Goal: Task Accomplishment & Management: Use online tool/utility

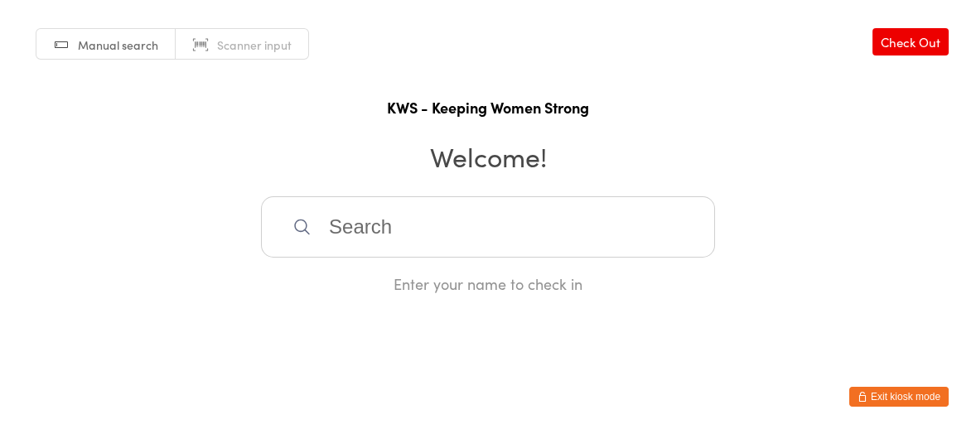
drag, startPoint x: 0, startPoint y: 0, endPoint x: 313, endPoint y: 233, distance: 390.4
click at [313, 233] on input "search" at bounding box center [488, 226] width 454 height 61
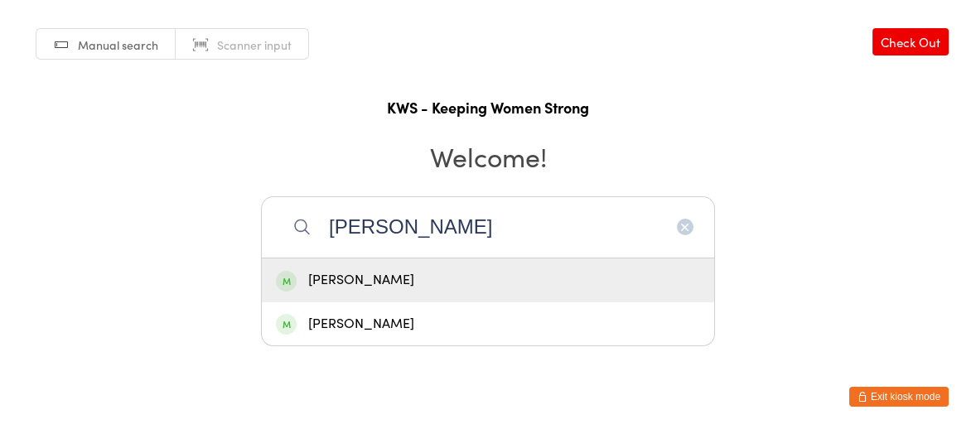
type input "[PERSON_NAME]"
click at [346, 283] on div "[PERSON_NAME]" at bounding box center [488, 280] width 424 height 22
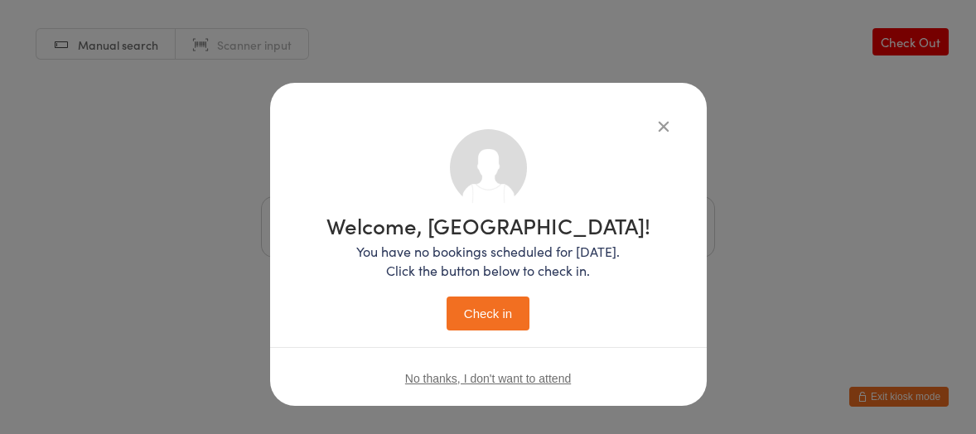
click at [481, 312] on button "Check in" at bounding box center [488, 314] width 83 height 34
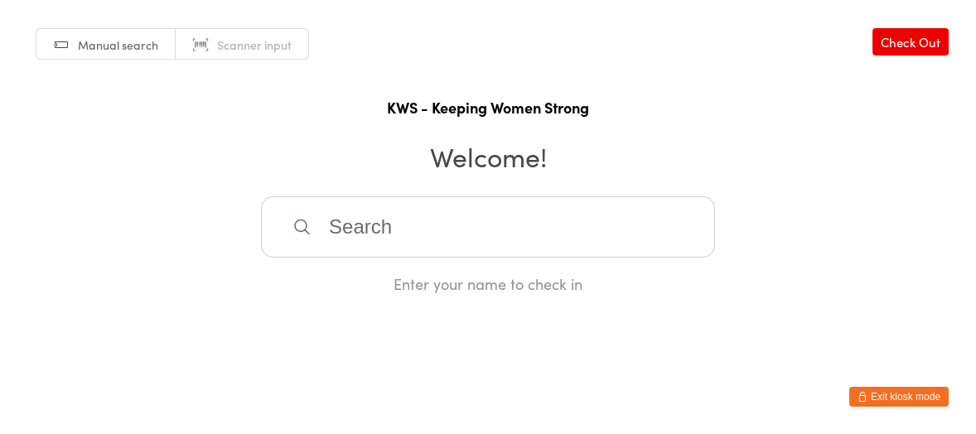
click at [349, 219] on input "search" at bounding box center [488, 226] width 454 height 61
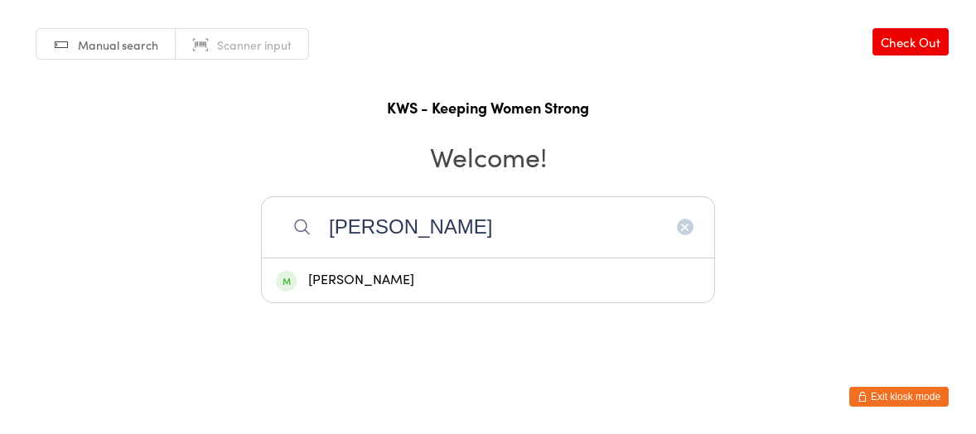
type input "[PERSON_NAME]"
click at [363, 280] on div "[PERSON_NAME]" at bounding box center [488, 280] width 424 height 22
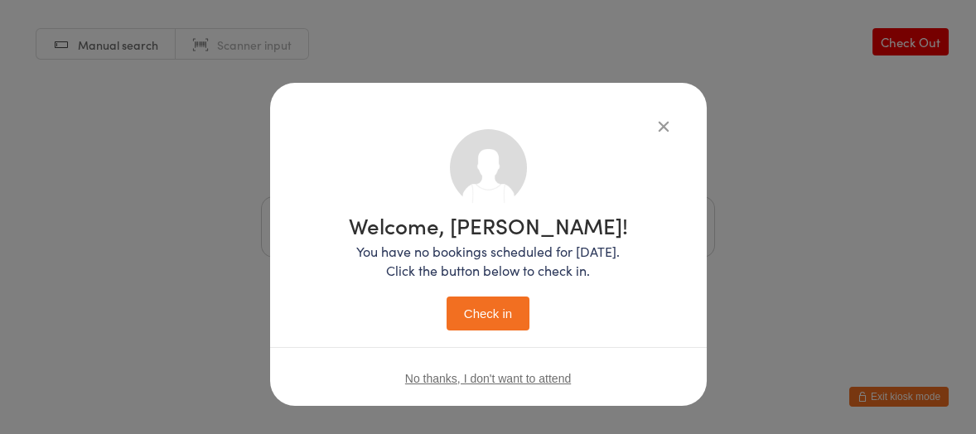
click at [469, 308] on button "Check in" at bounding box center [488, 314] width 83 height 34
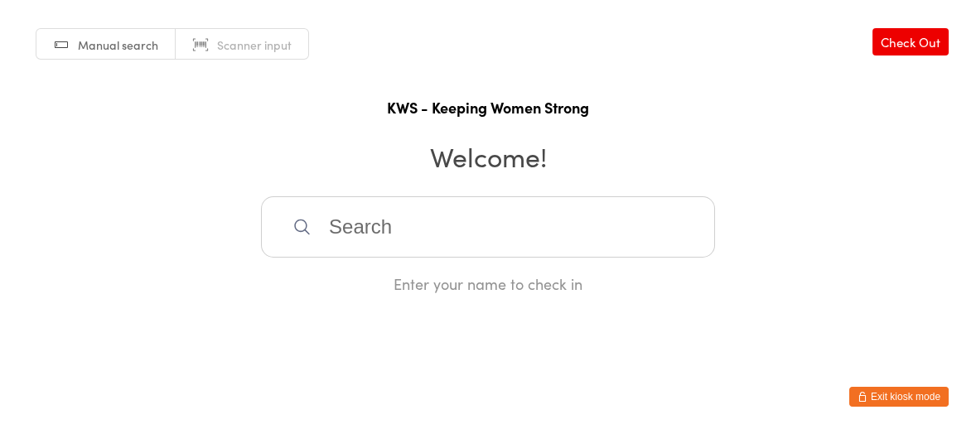
click at [452, 230] on input "search" at bounding box center [488, 226] width 454 height 61
type input "poo"
click at [356, 287] on div "[PERSON_NAME]" at bounding box center [488, 280] width 424 height 22
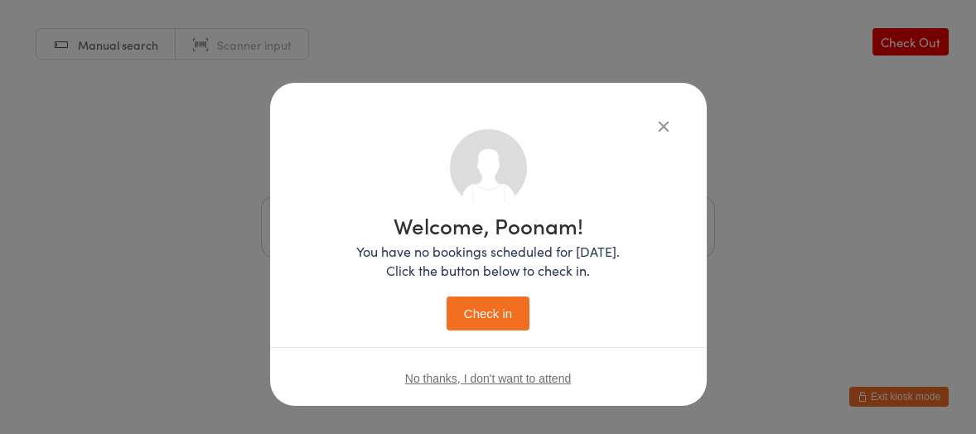
click at [460, 313] on button "Check in" at bounding box center [488, 314] width 83 height 34
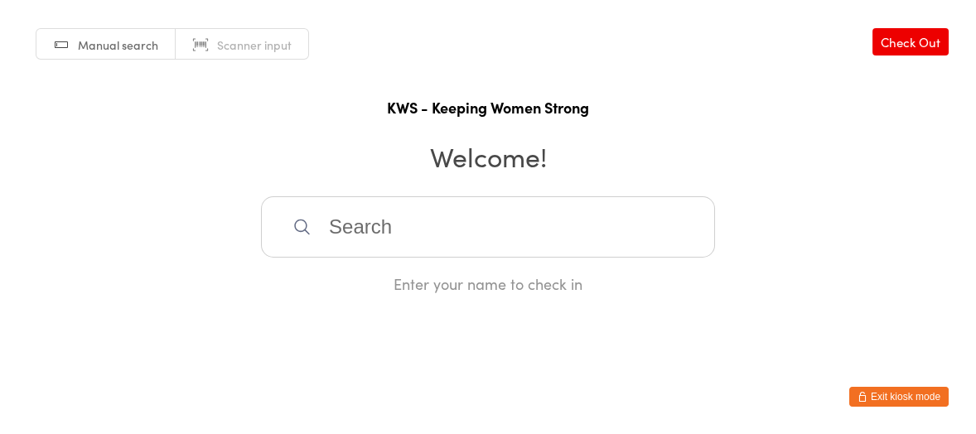
click at [339, 230] on input "search" at bounding box center [488, 226] width 454 height 61
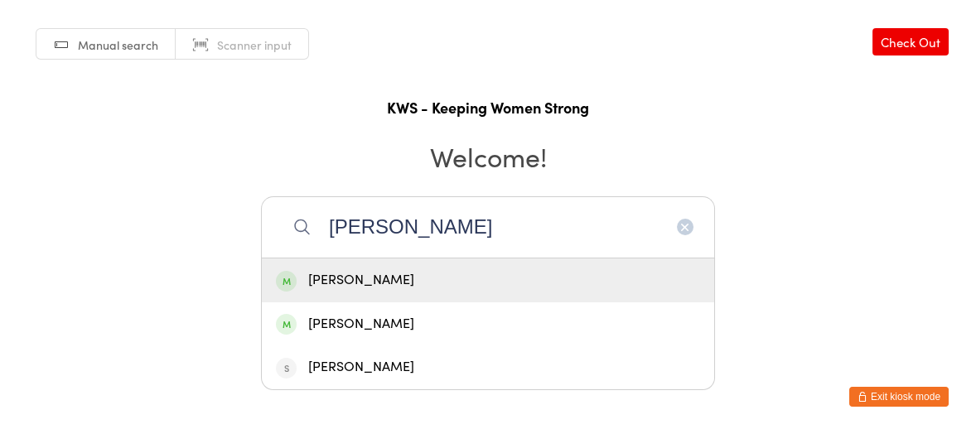
type input "[PERSON_NAME]"
click at [359, 281] on div "[PERSON_NAME]" at bounding box center [488, 280] width 424 height 22
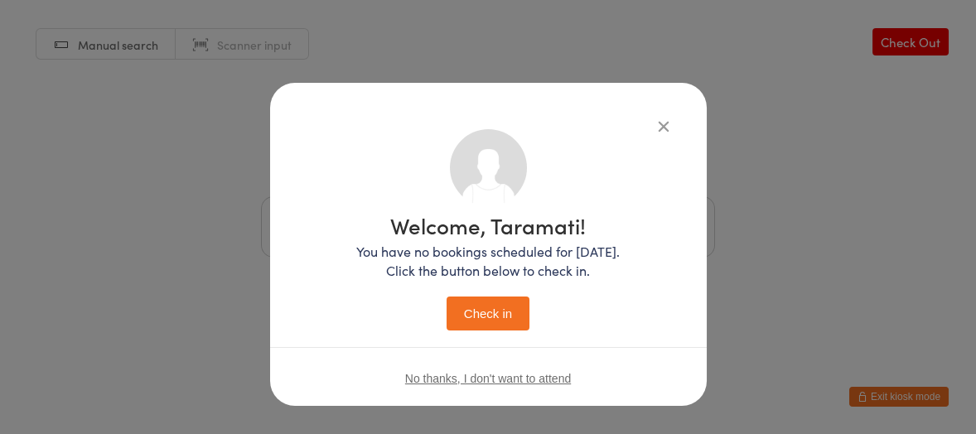
click at [466, 307] on button "Check in" at bounding box center [488, 314] width 83 height 34
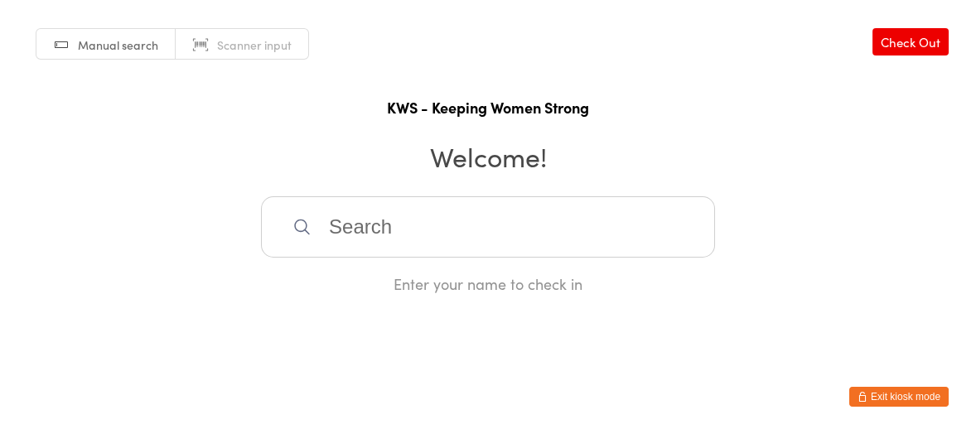
click at [351, 219] on input "search" at bounding box center [488, 226] width 454 height 61
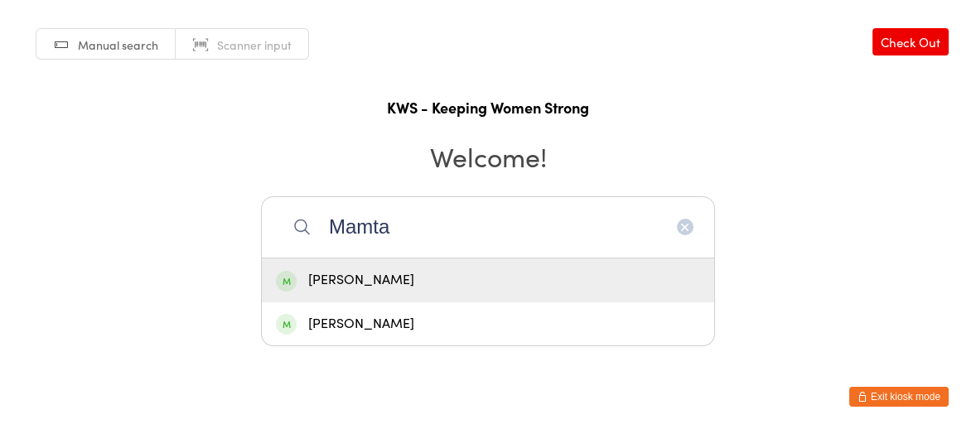
type input "Mamta"
click at [342, 276] on div "[PERSON_NAME]" at bounding box center [488, 280] width 424 height 22
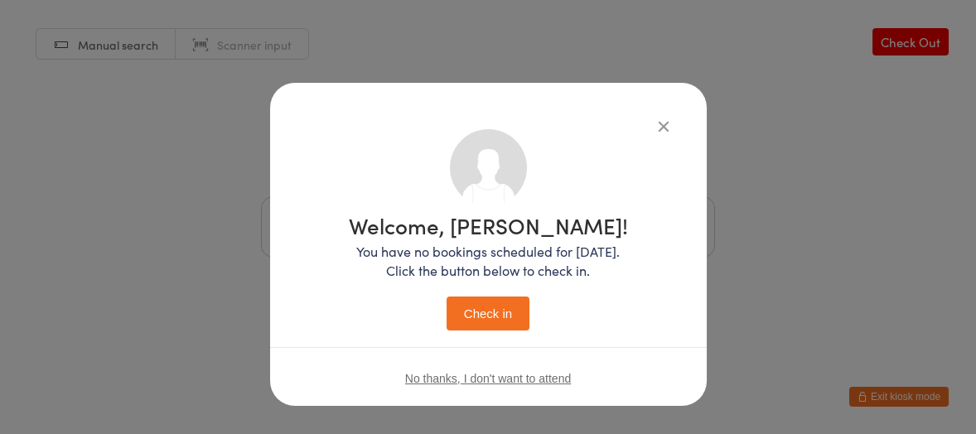
click at [450, 303] on button "Check in" at bounding box center [488, 314] width 83 height 34
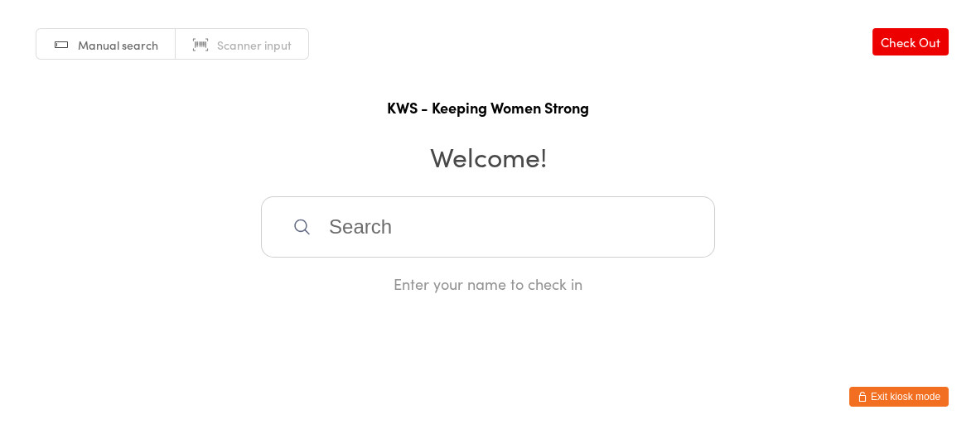
click at [360, 227] on input "search" at bounding box center [488, 226] width 454 height 61
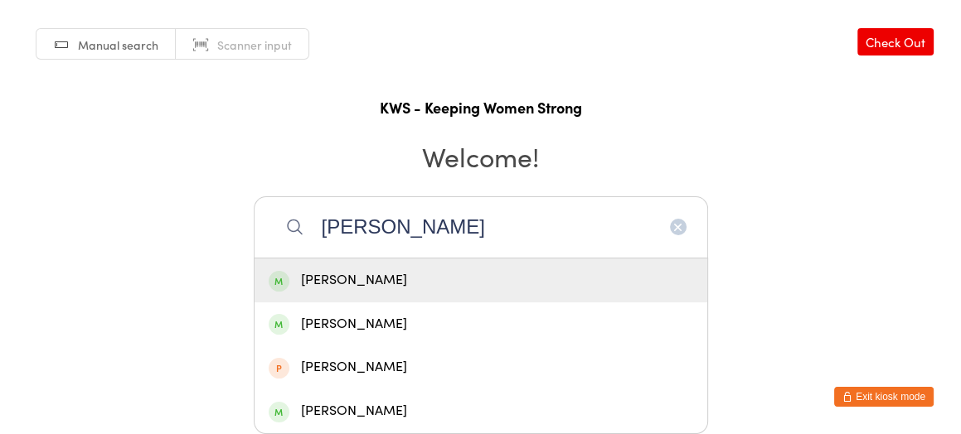
type input "[PERSON_NAME]"
click at [358, 281] on div "[PERSON_NAME]" at bounding box center [481, 280] width 424 height 22
click at [358, 281] on div "Enter your name to check in" at bounding box center [481, 284] width 454 height 21
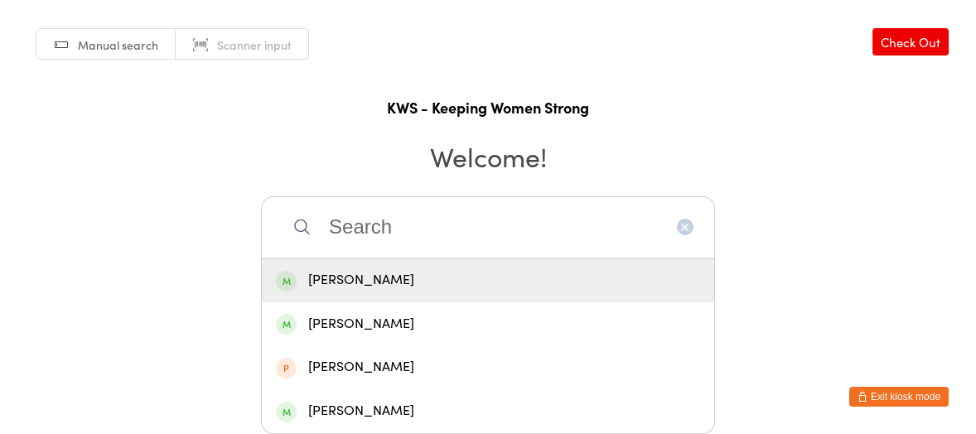
click at [358, 281] on div "Enter your name to check in" at bounding box center [488, 284] width 454 height 21
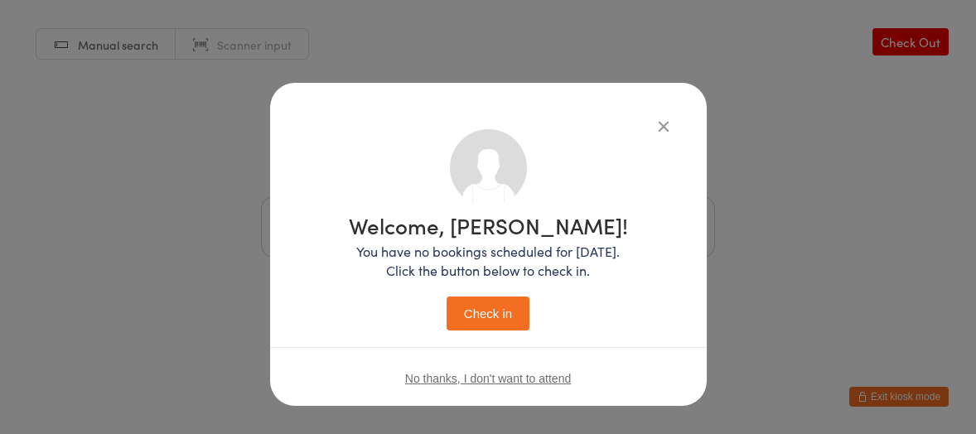
click at [470, 312] on button "Check in" at bounding box center [488, 314] width 83 height 34
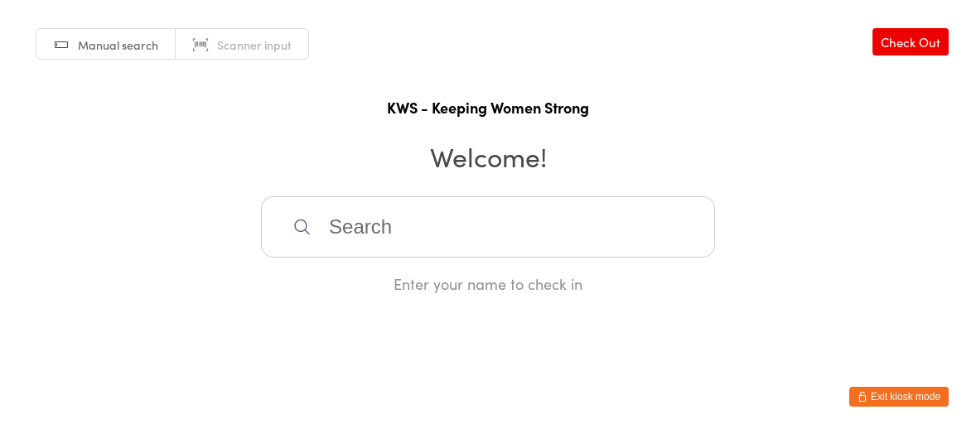
click at [424, 242] on input "search" at bounding box center [488, 226] width 454 height 61
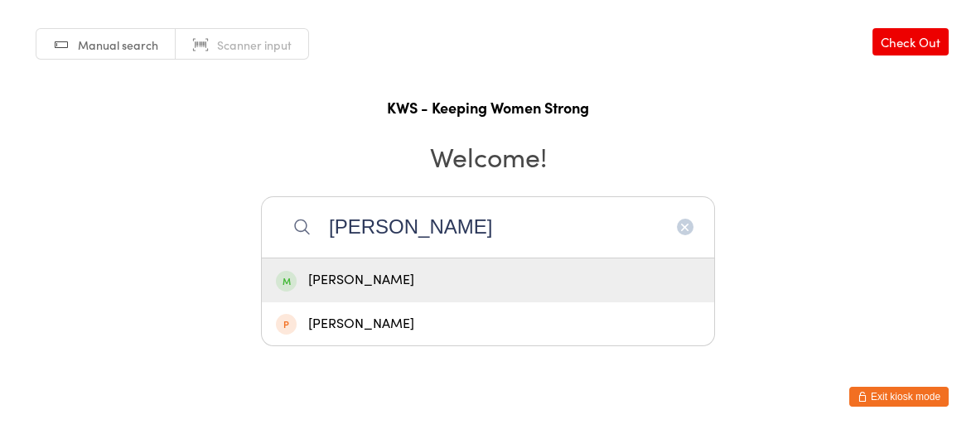
type input "[PERSON_NAME]"
click at [347, 281] on div "[PERSON_NAME]" at bounding box center [488, 280] width 424 height 22
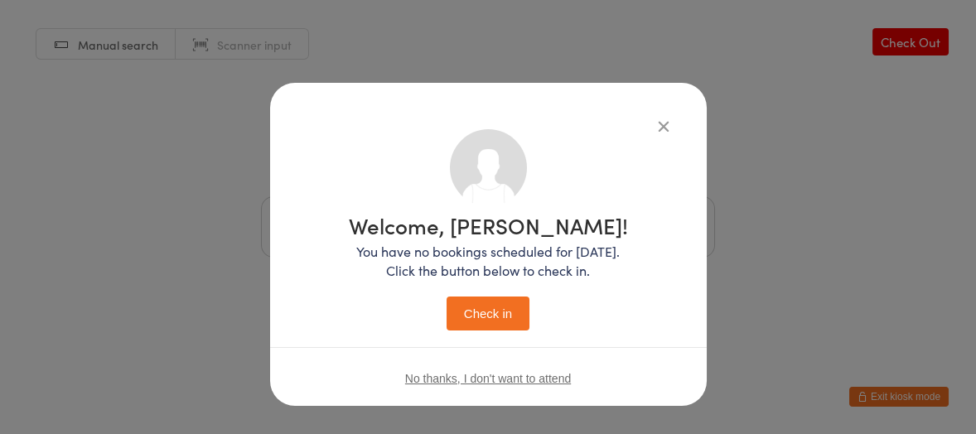
click at [474, 321] on button "Check in" at bounding box center [488, 314] width 83 height 34
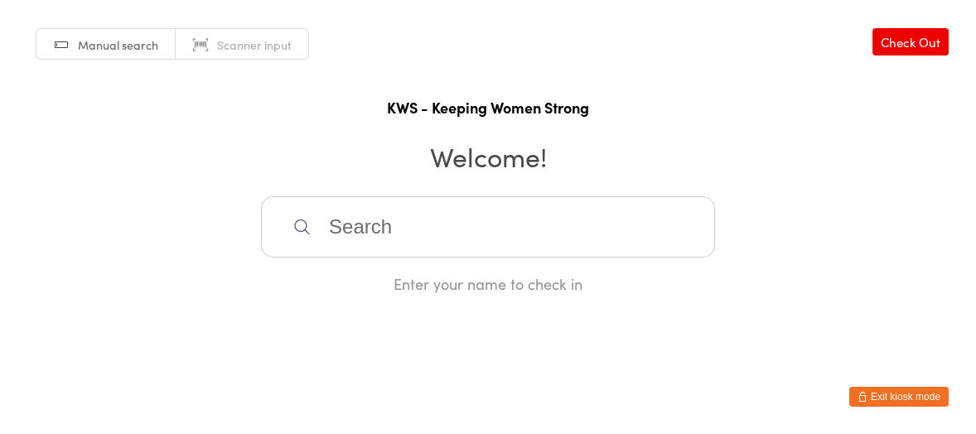
drag, startPoint x: 506, startPoint y: 226, endPoint x: 466, endPoint y: 198, distance: 49.4
click at [505, 224] on input "search" at bounding box center [488, 226] width 454 height 61
click at [409, 226] on input "search" at bounding box center [488, 226] width 454 height 61
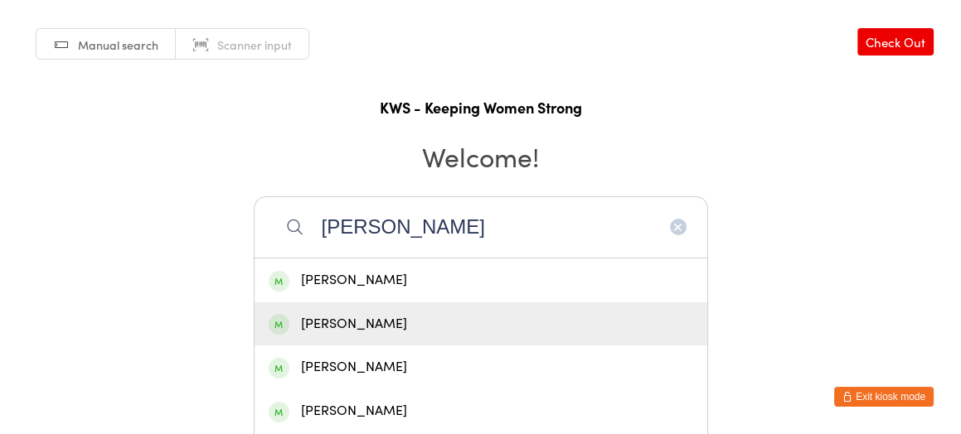
type input "[PERSON_NAME]"
click at [318, 318] on div "[PERSON_NAME]" at bounding box center [481, 324] width 424 height 22
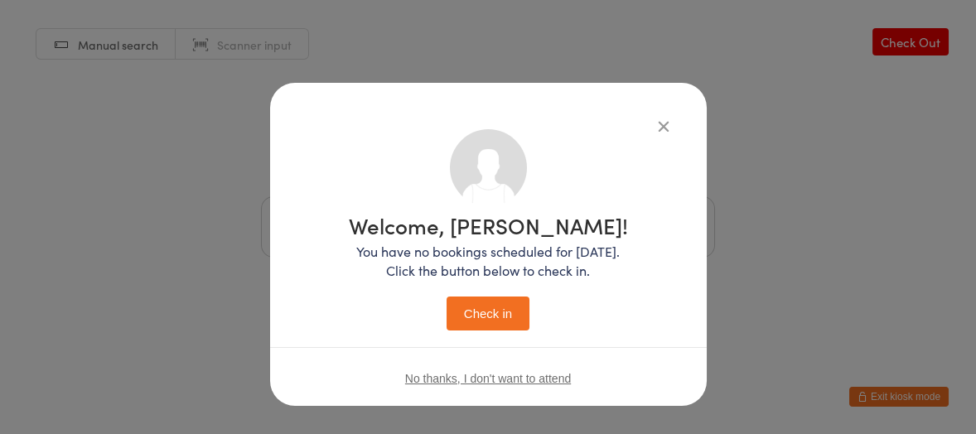
click at [456, 301] on button "Check in" at bounding box center [488, 314] width 83 height 34
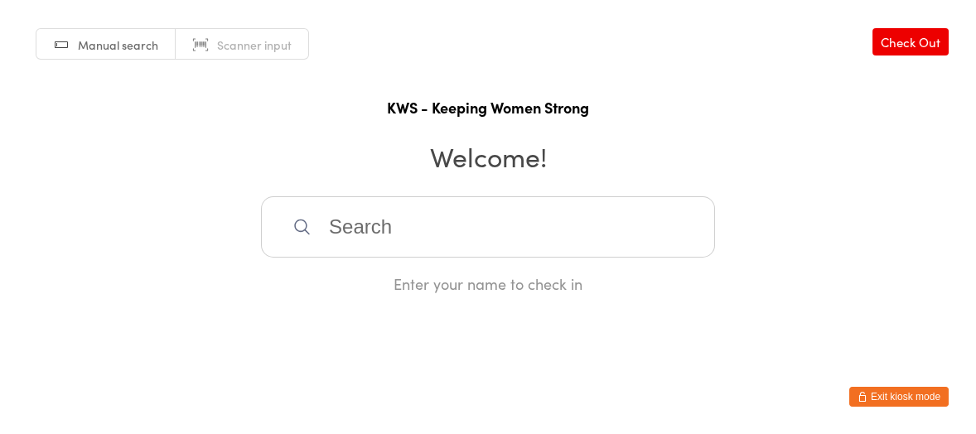
click at [320, 224] on input "search" at bounding box center [488, 226] width 454 height 61
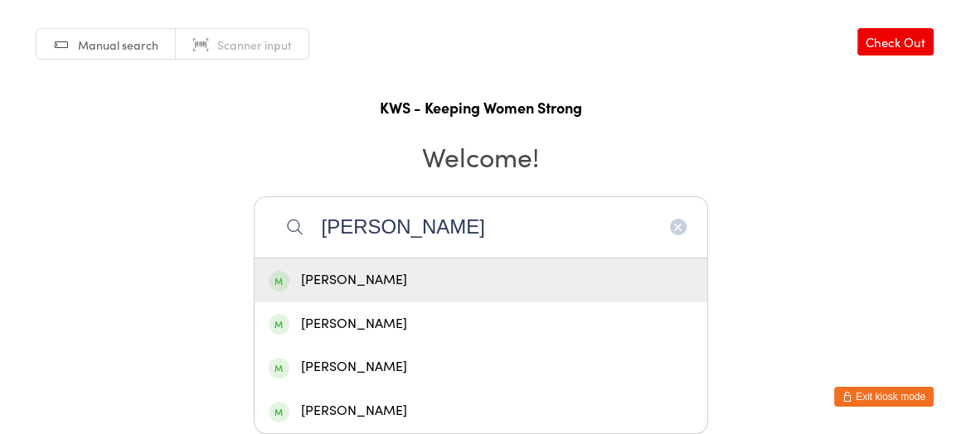
type input "[PERSON_NAME]"
click at [315, 275] on div "[PERSON_NAME]" at bounding box center [481, 280] width 424 height 22
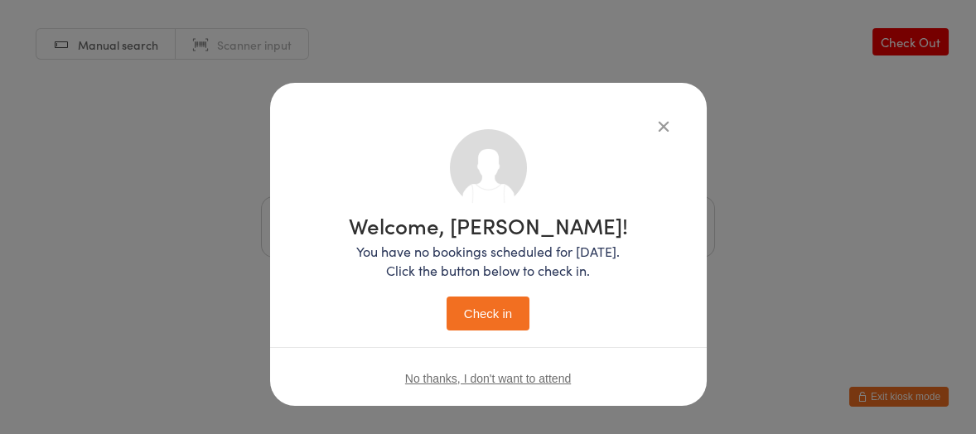
click at [485, 316] on button "Check in" at bounding box center [488, 314] width 83 height 34
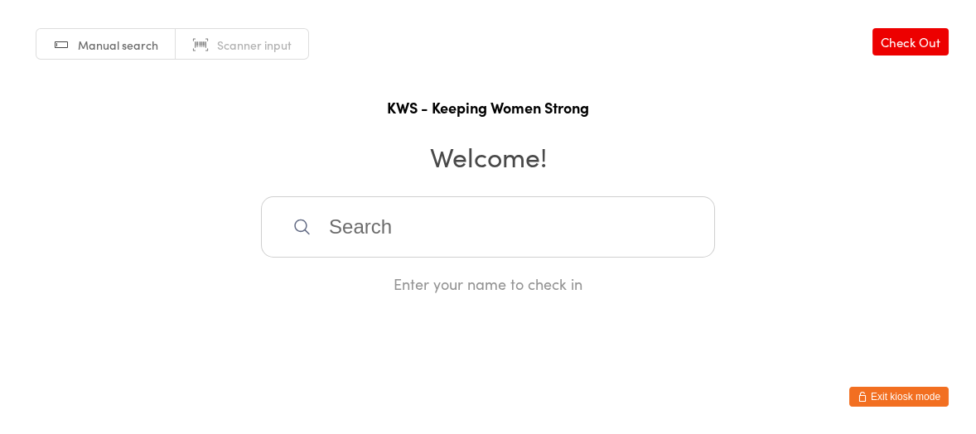
click at [336, 232] on input "search" at bounding box center [488, 226] width 454 height 61
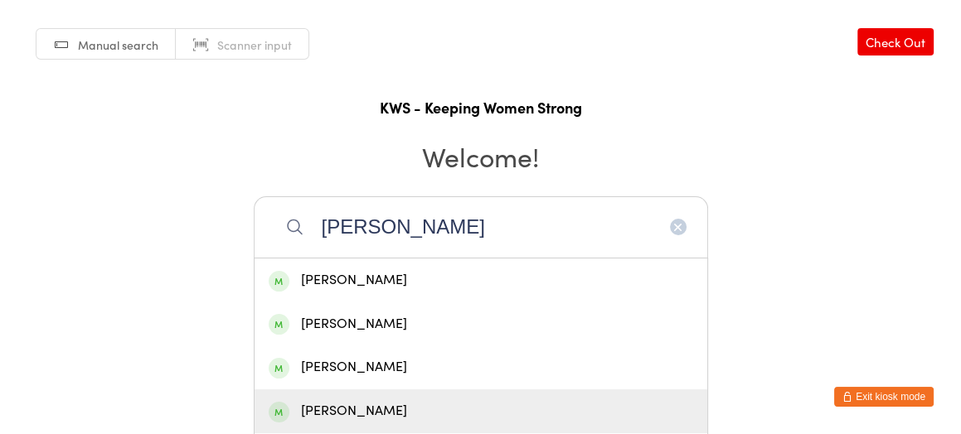
type input "[PERSON_NAME]"
click at [338, 414] on div "[PERSON_NAME]" at bounding box center [481, 411] width 424 height 22
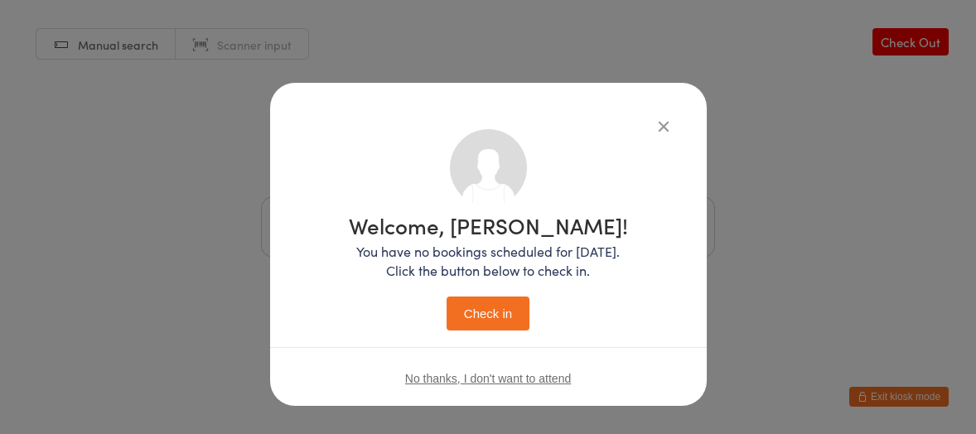
click at [474, 322] on button "Check in" at bounding box center [488, 314] width 83 height 34
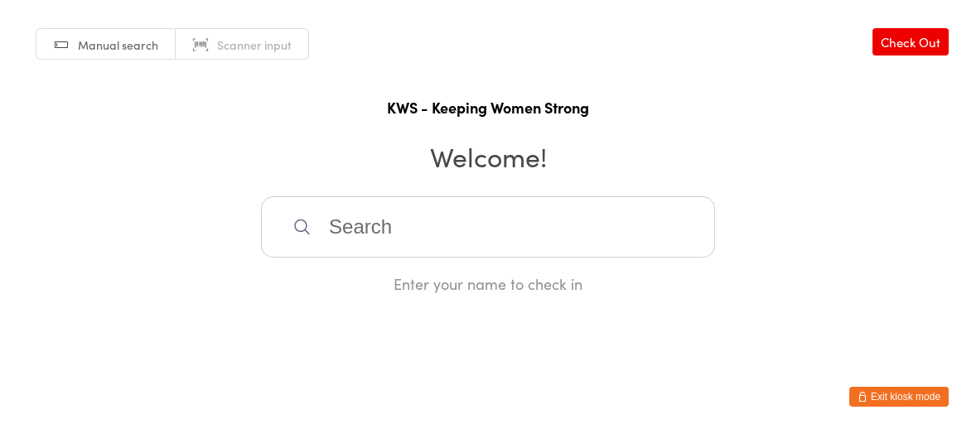
click at [426, 258] on input "search" at bounding box center [488, 226] width 454 height 61
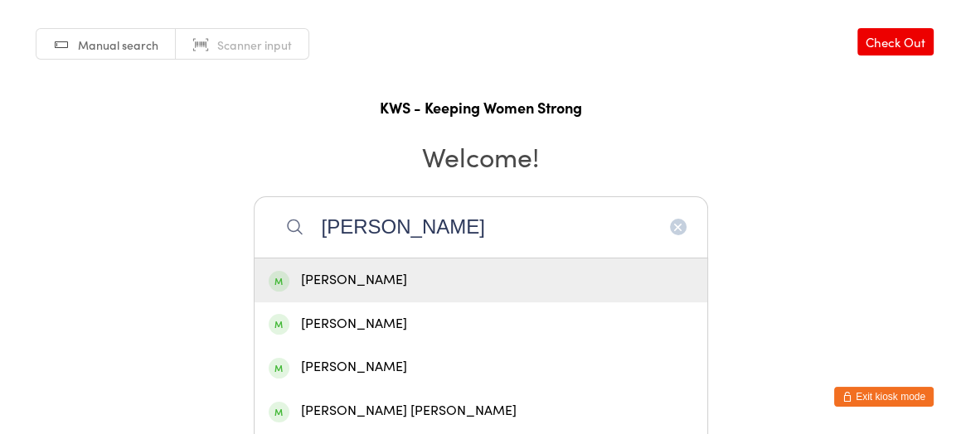
type input "[PERSON_NAME]"
click at [410, 269] on div "[PERSON_NAME]" at bounding box center [481, 280] width 424 height 22
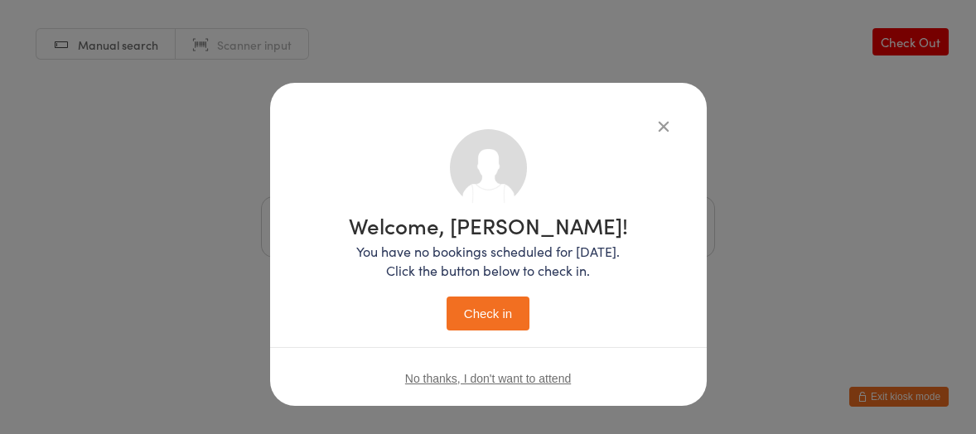
click at [447, 302] on button "Check in" at bounding box center [488, 314] width 83 height 34
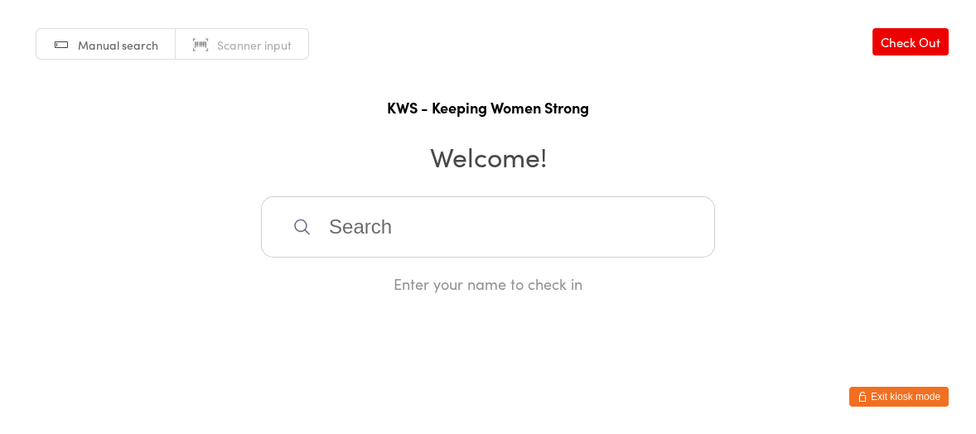
click at [375, 225] on input "search" at bounding box center [488, 226] width 454 height 61
type input "biji"
click at [339, 278] on div "Biji Menothuparambil" at bounding box center [488, 280] width 424 height 22
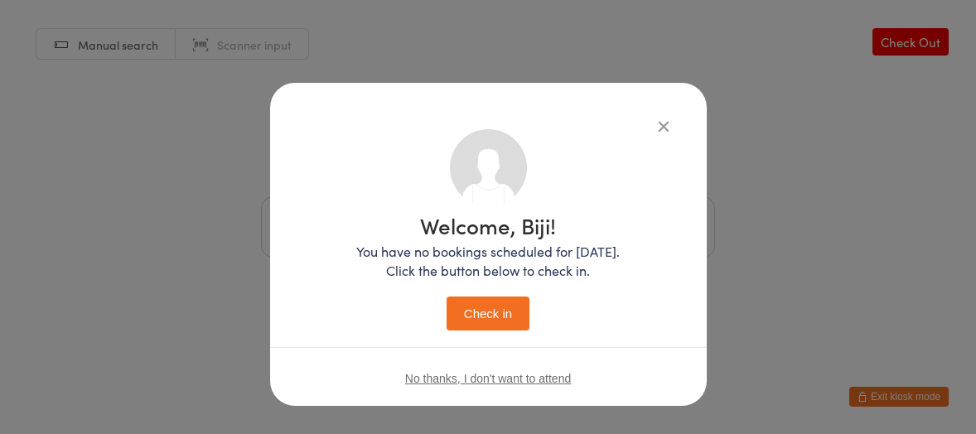
click at [495, 312] on button "Check in" at bounding box center [488, 314] width 83 height 34
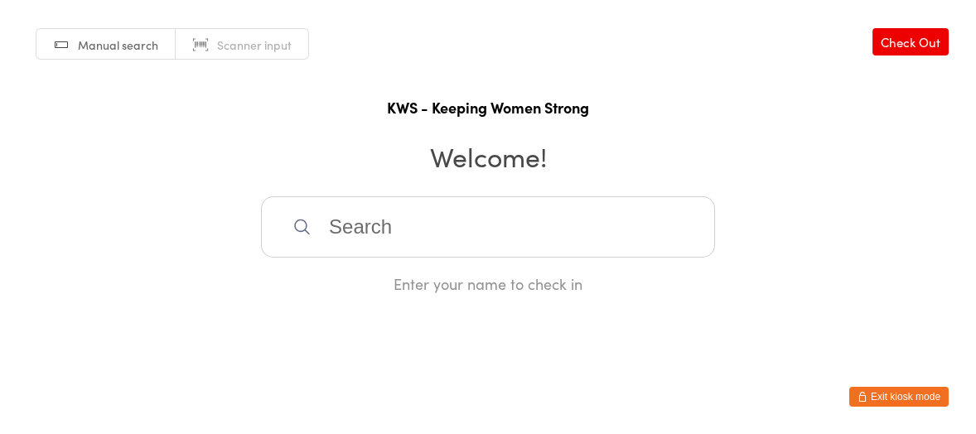
click at [439, 211] on input "search" at bounding box center [488, 226] width 454 height 61
type input "Anous"
click at [394, 285] on div "[PERSON_NAME]" at bounding box center [488, 280] width 424 height 22
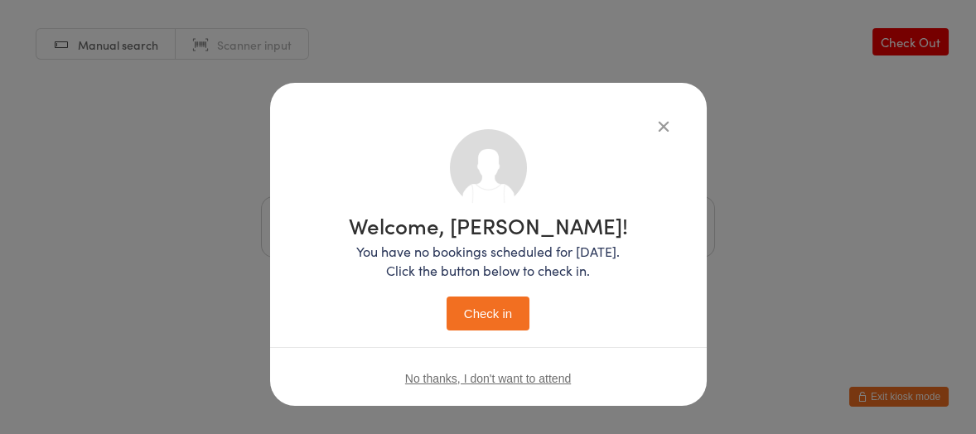
click at [453, 308] on button "Check in" at bounding box center [488, 314] width 83 height 34
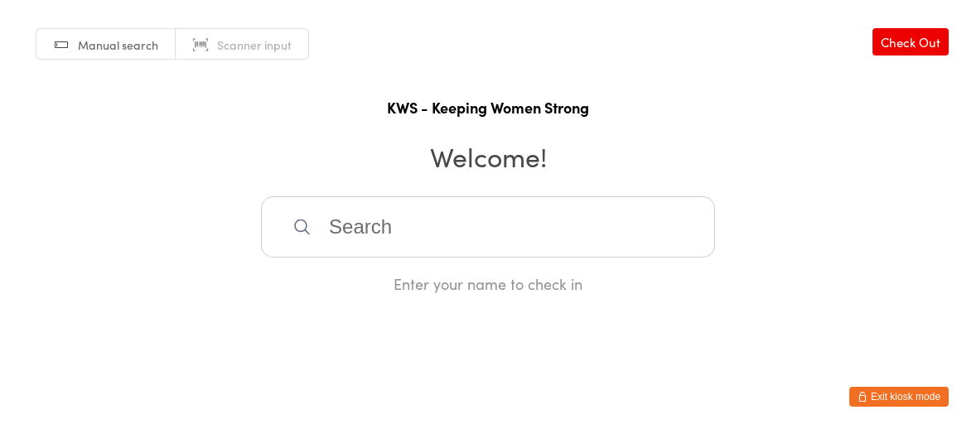
click at [586, 137] on div "Manual search Scanner input Check Out KWS - Keeping Women Strong Welcome! Enter…" at bounding box center [488, 147] width 976 height 294
drag, startPoint x: 518, startPoint y: 210, endPoint x: 522, endPoint y: 202, distance: 8.5
click at [518, 210] on input "search" at bounding box center [488, 226] width 454 height 61
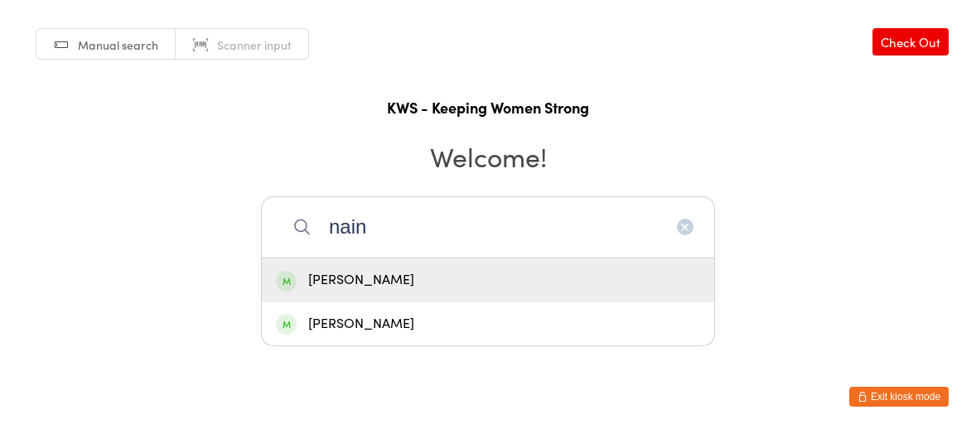
type input "nain"
click at [400, 269] on div "[PERSON_NAME]" at bounding box center [488, 280] width 424 height 22
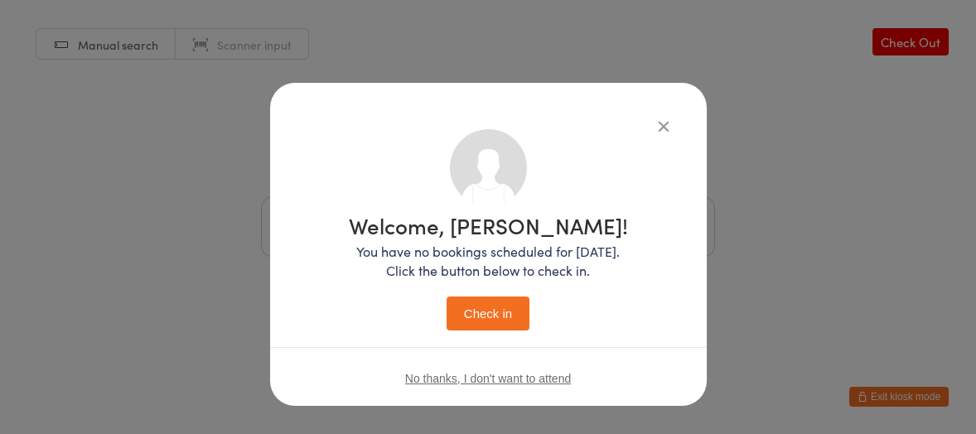
click at [461, 300] on button "Check in" at bounding box center [488, 314] width 83 height 34
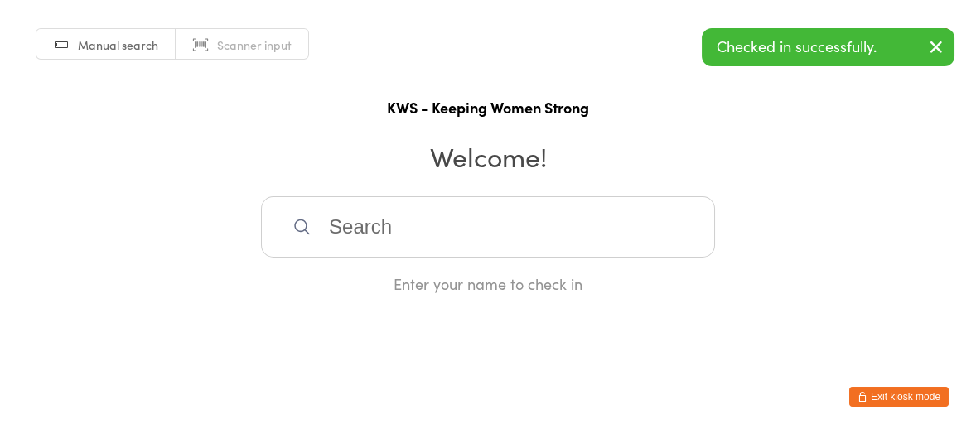
click at [449, 251] on input "search" at bounding box center [488, 226] width 454 height 61
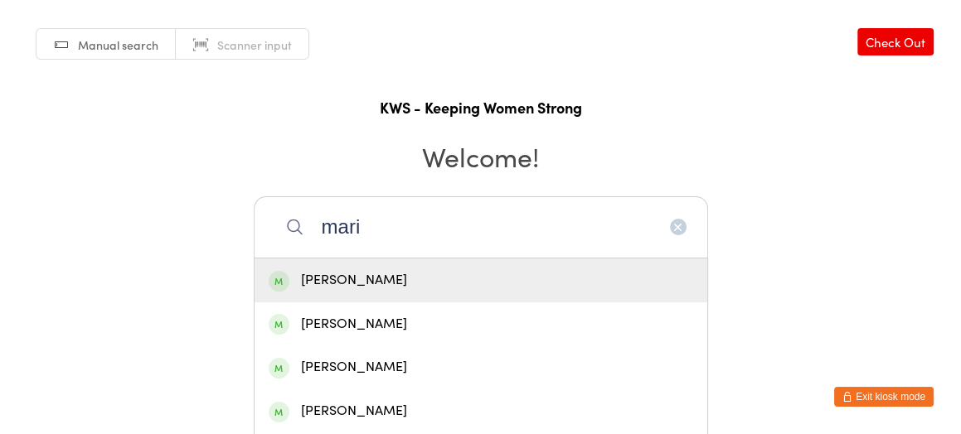
type input "mari"
click at [376, 269] on div "[PERSON_NAME]" at bounding box center [481, 280] width 424 height 22
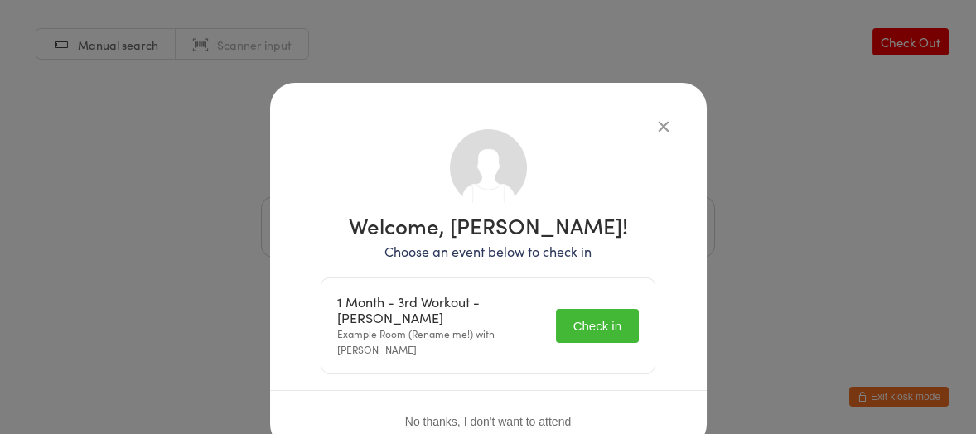
click at [588, 309] on button "Check in" at bounding box center [597, 326] width 83 height 34
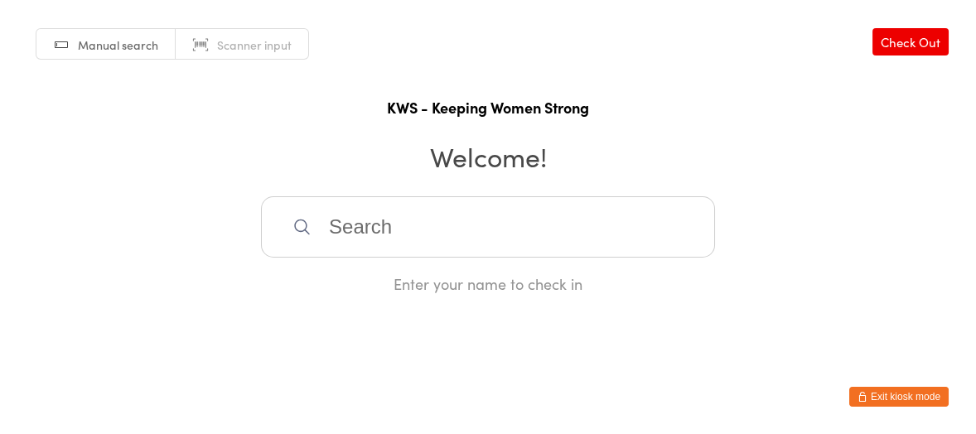
click at [509, 200] on input "search" at bounding box center [488, 226] width 454 height 61
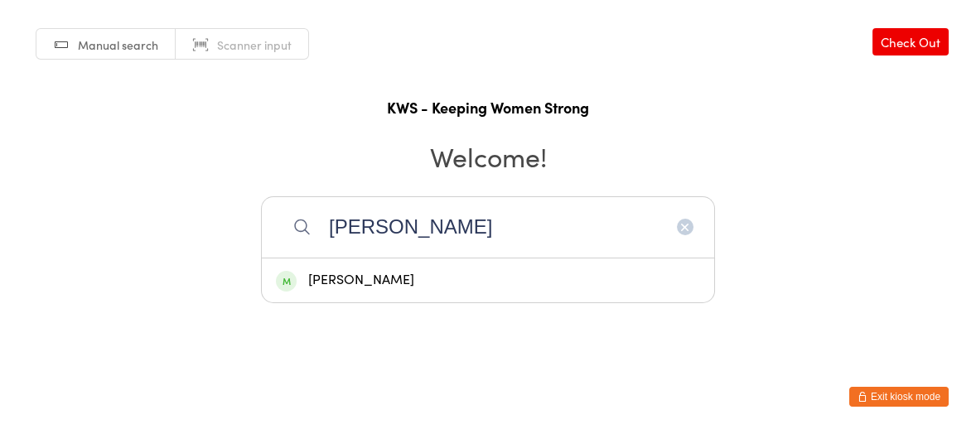
type input "[PERSON_NAME]"
click at [499, 273] on div "[PERSON_NAME]" at bounding box center [488, 280] width 424 height 22
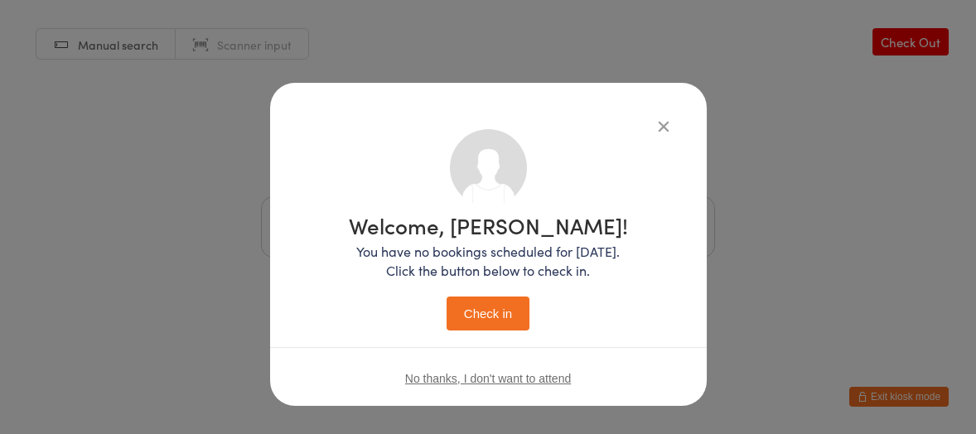
click at [490, 317] on button "Check in" at bounding box center [488, 314] width 83 height 34
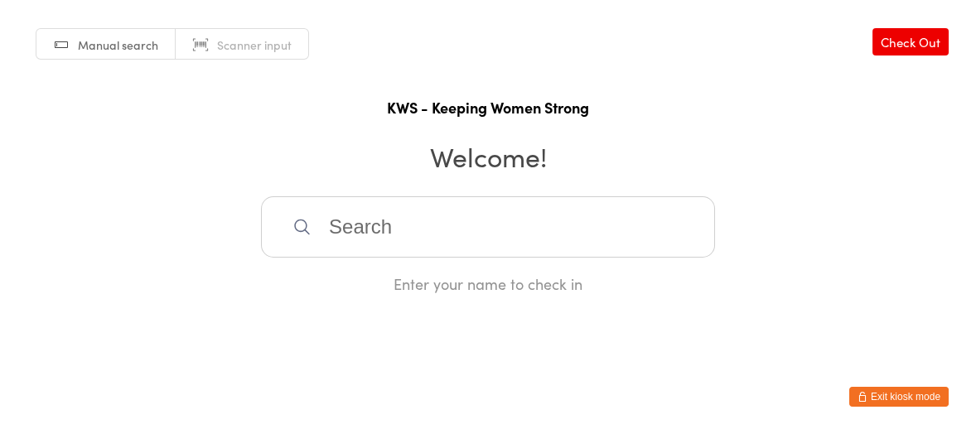
click at [421, 219] on input "search" at bounding box center [488, 226] width 454 height 61
type input "avr"
click at [366, 286] on div "[PERSON_NAME]" at bounding box center [488, 280] width 424 height 22
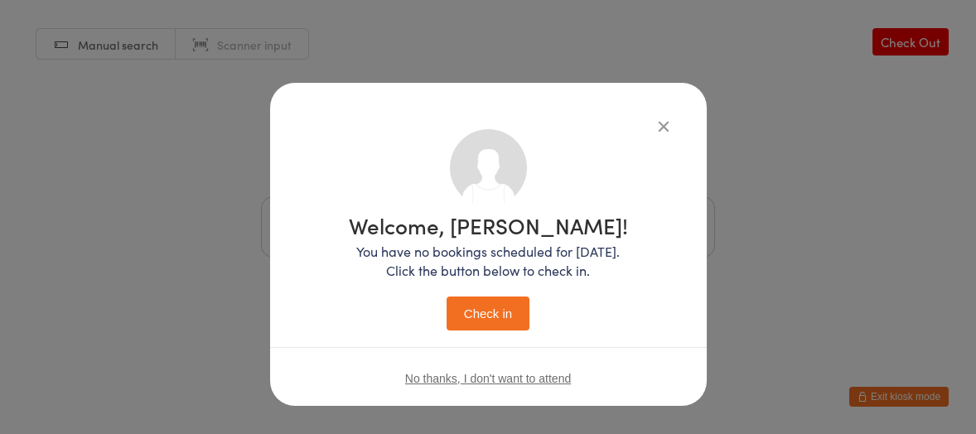
click at [480, 319] on button "Check in" at bounding box center [488, 314] width 83 height 34
